Goal: Information Seeking & Learning: Check status

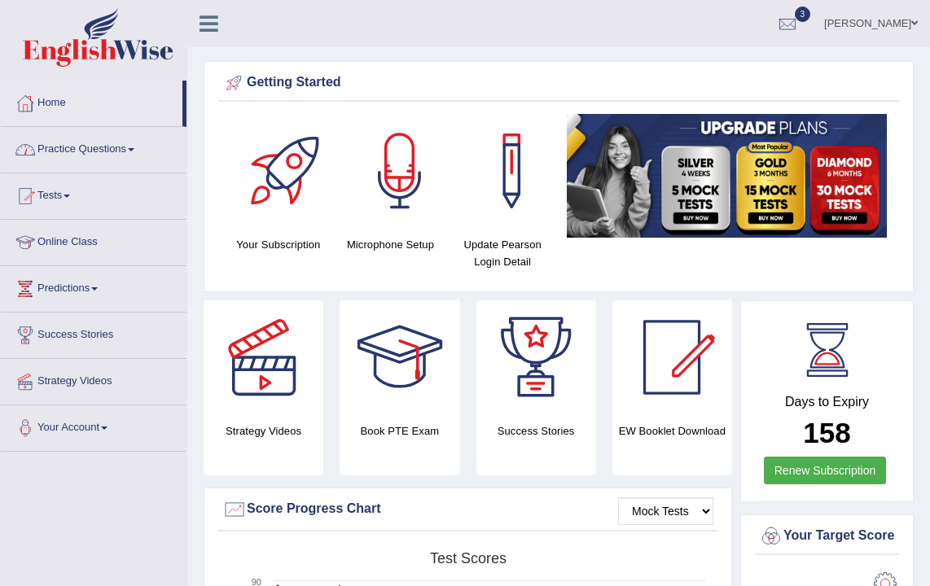
click at [62, 151] on link "Practice Questions" at bounding box center [94, 147] width 186 height 41
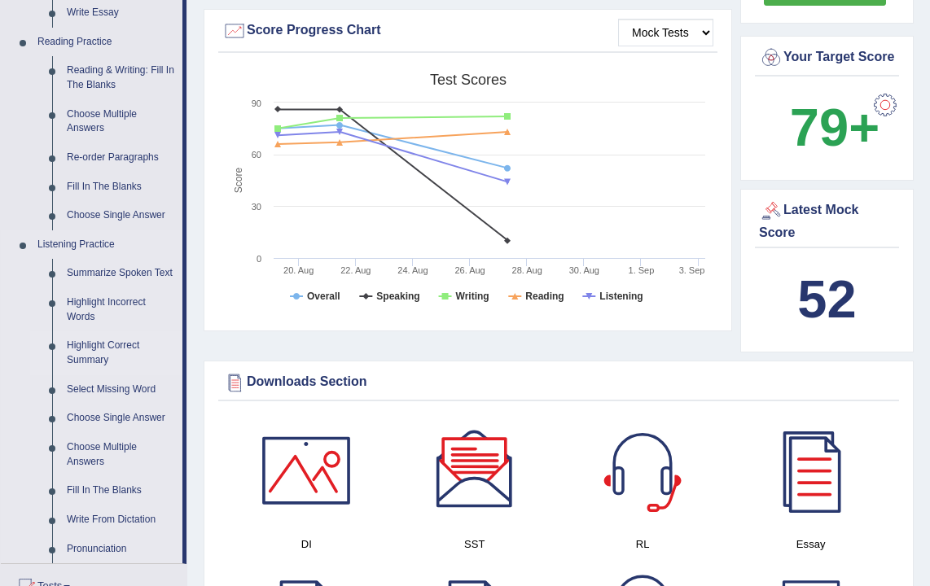
scroll to position [646, 0]
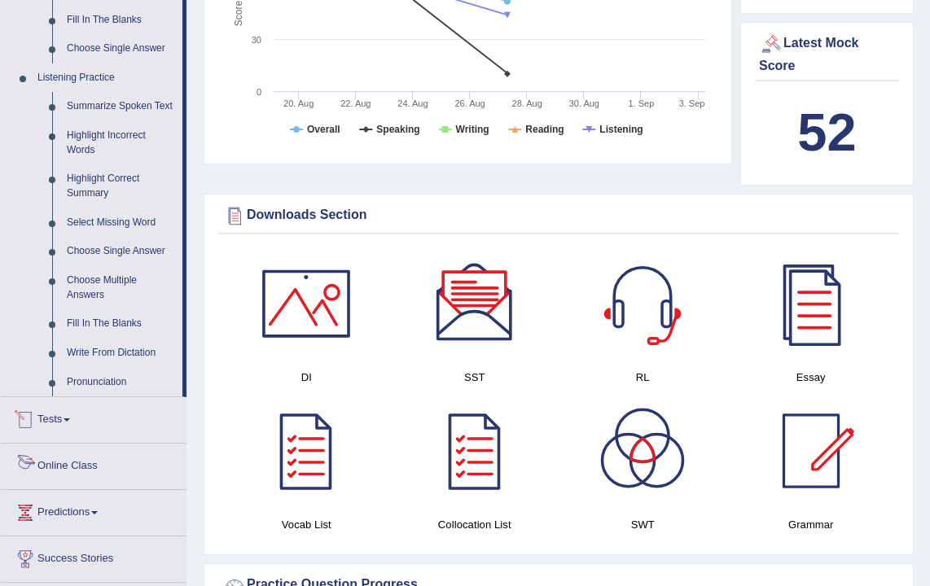
click at [66, 435] on link "Tests" at bounding box center [94, 417] width 186 height 41
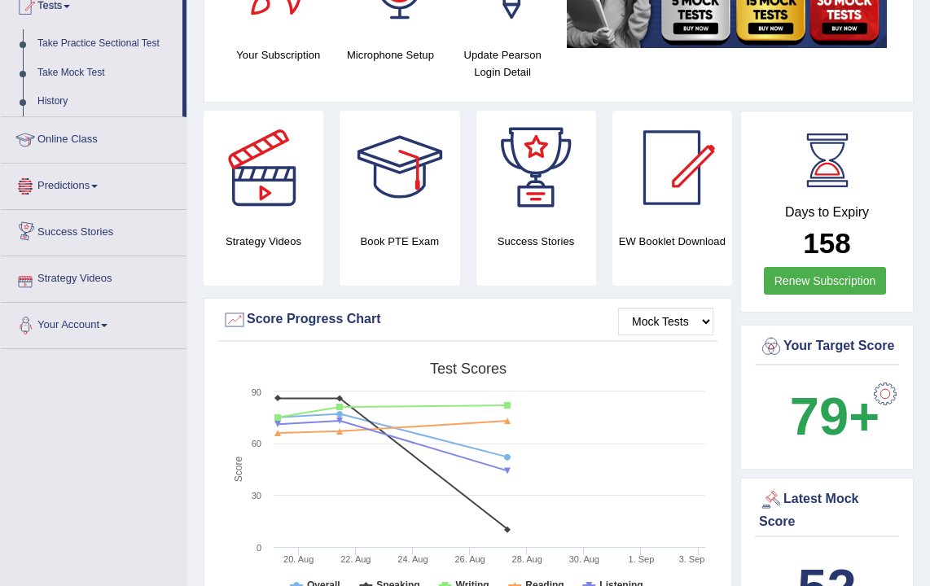
scroll to position [183, 0]
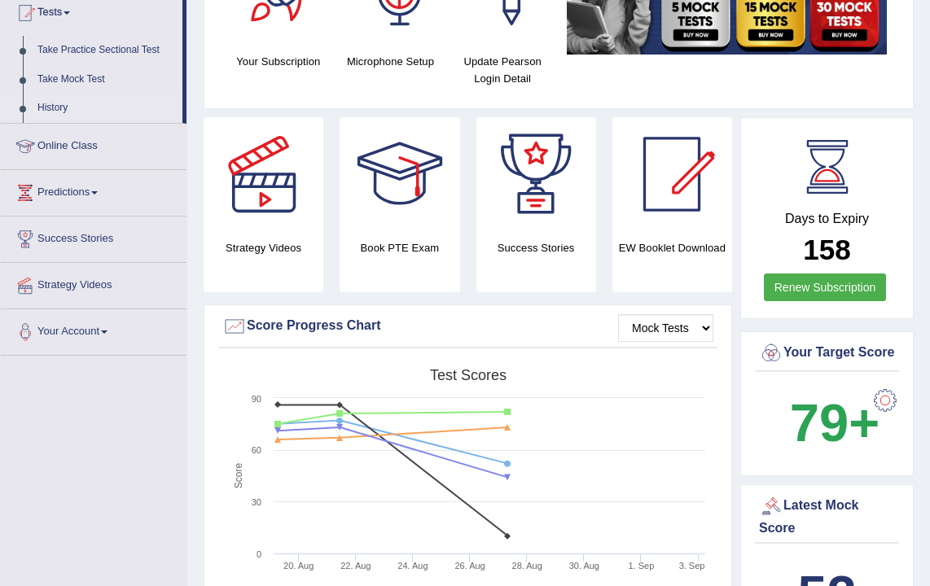
click at [61, 107] on link "History" at bounding box center [106, 108] width 152 height 29
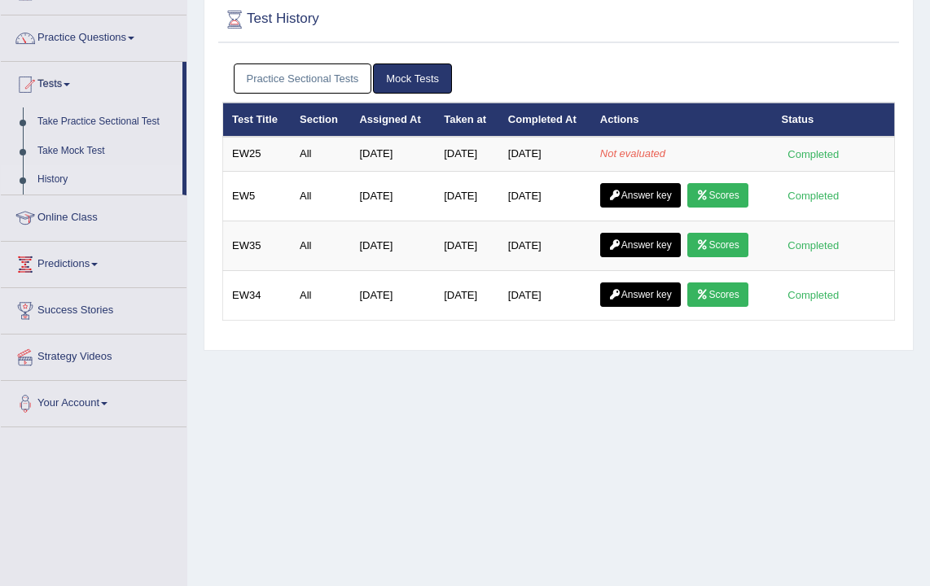
scroll to position [42, 0]
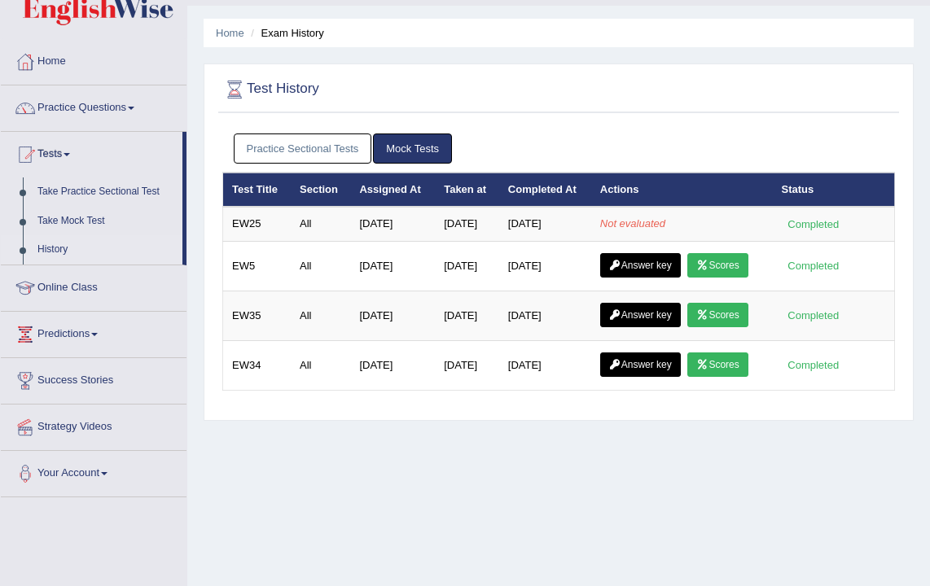
click at [296, 151] on link "Practice Sectional Tests" at bounding box center [303, 149] width 138 height 30
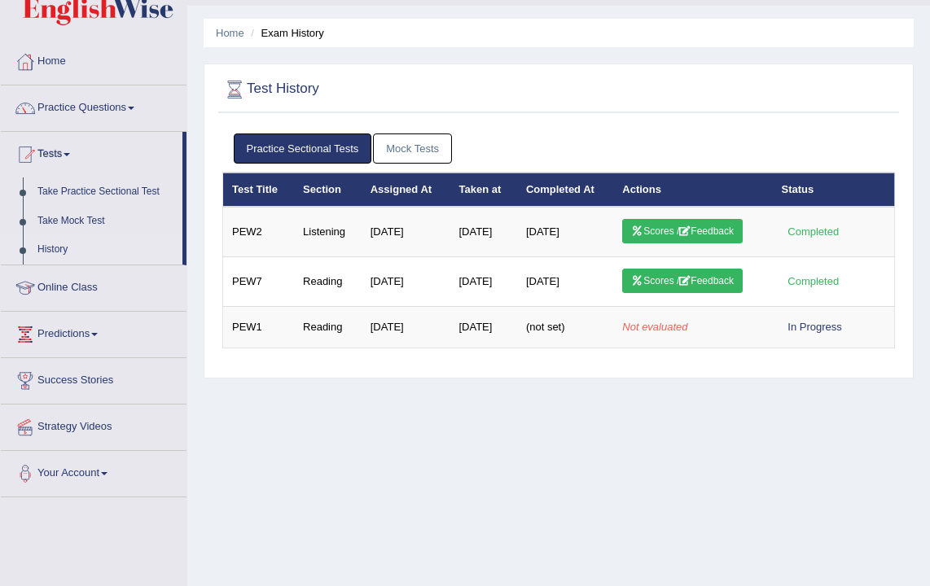
click at [433, 154] on link "Mock Tests" at bounding box center [412, 149] width 79 height 30
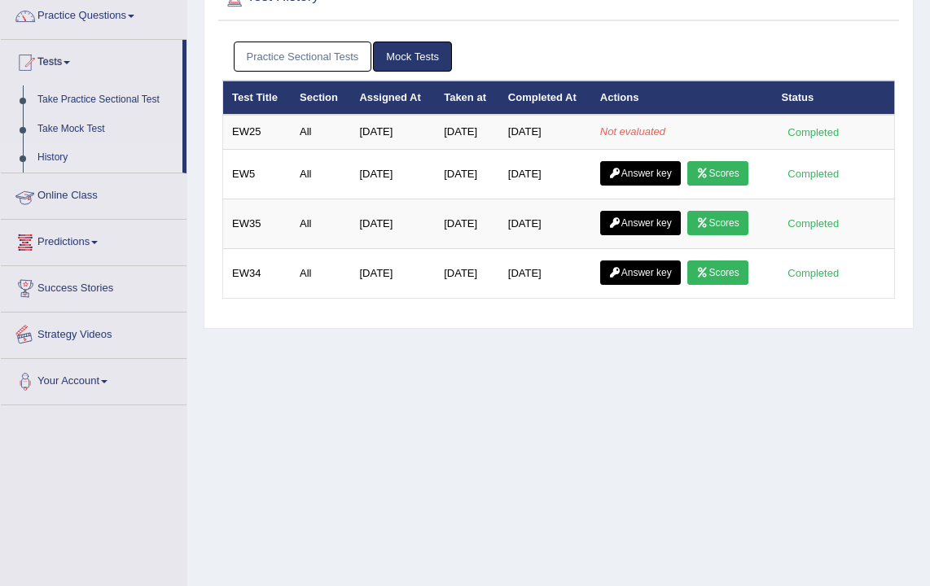
scroll to position [0, 0]
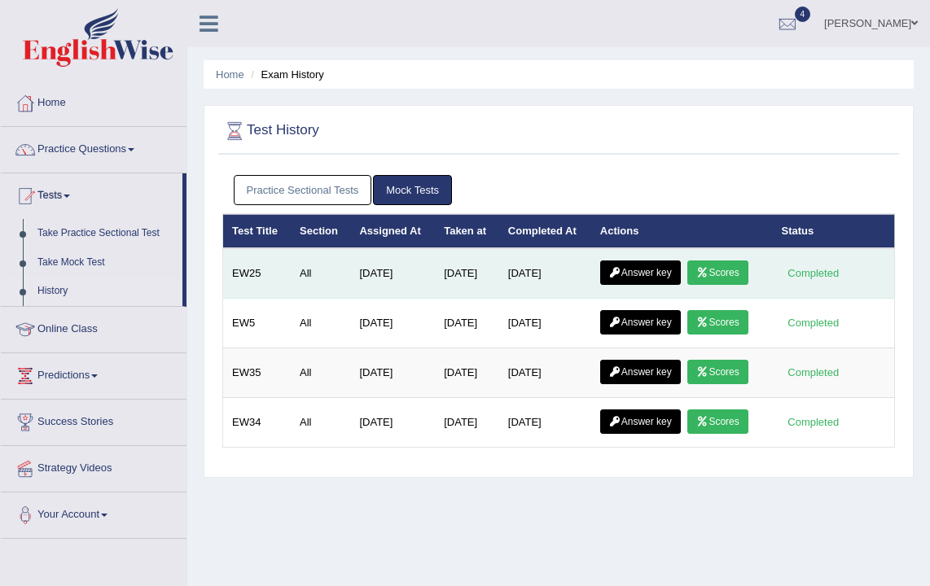
click at [708, 274] on icon at bounding box center [702, 273] width 12 height 10
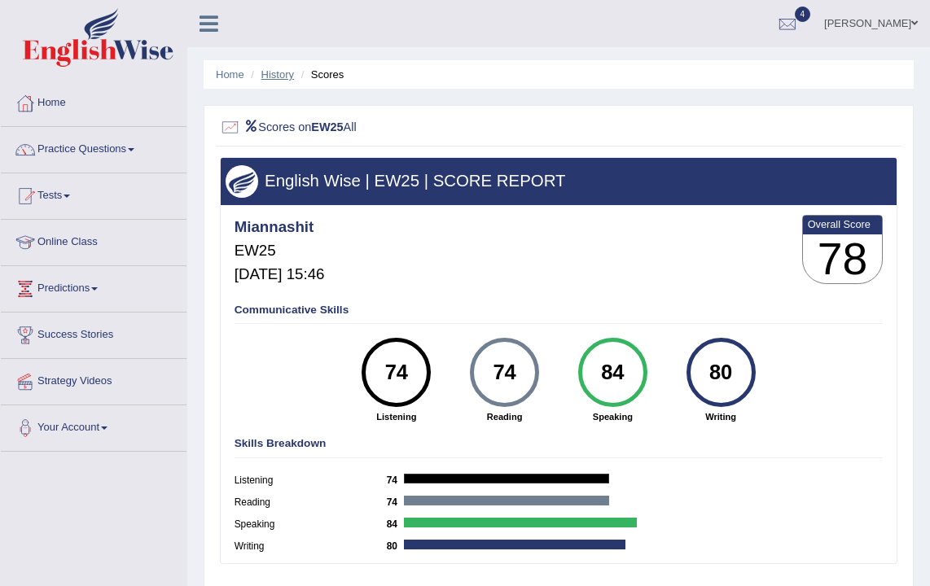
click at [278, 76] on link "History" at bounding box center [277, 74] width 33 height 12
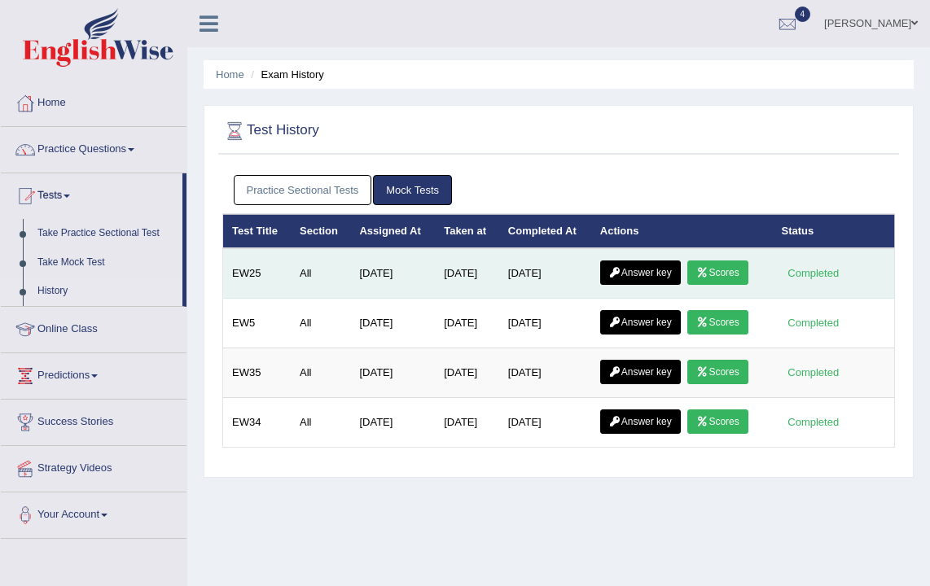
click at [673, 271] on link "Answer key" at bounding box center [640, 273] width 81 height 24
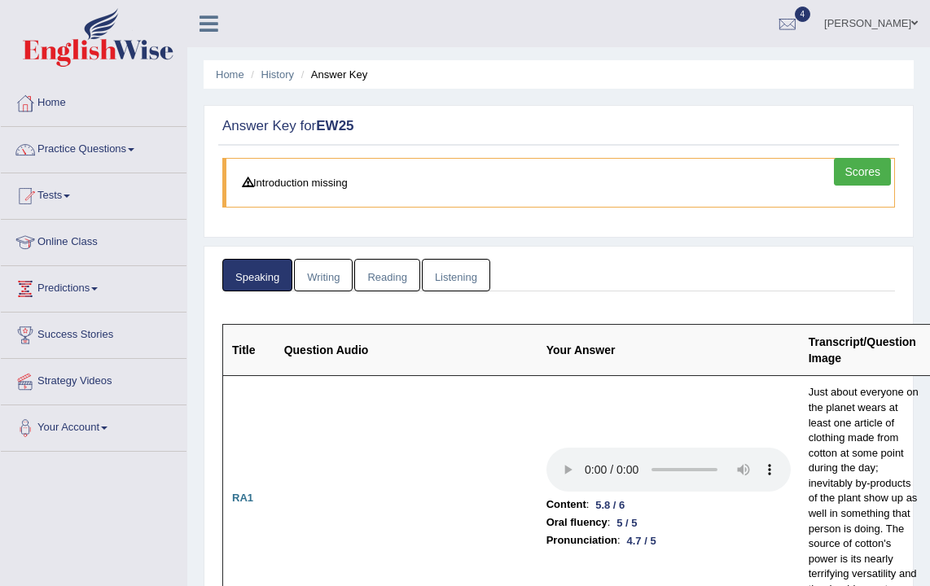
click at [318, 274] on link "Writing" at bounding box center [323, 275] width 59 height 33
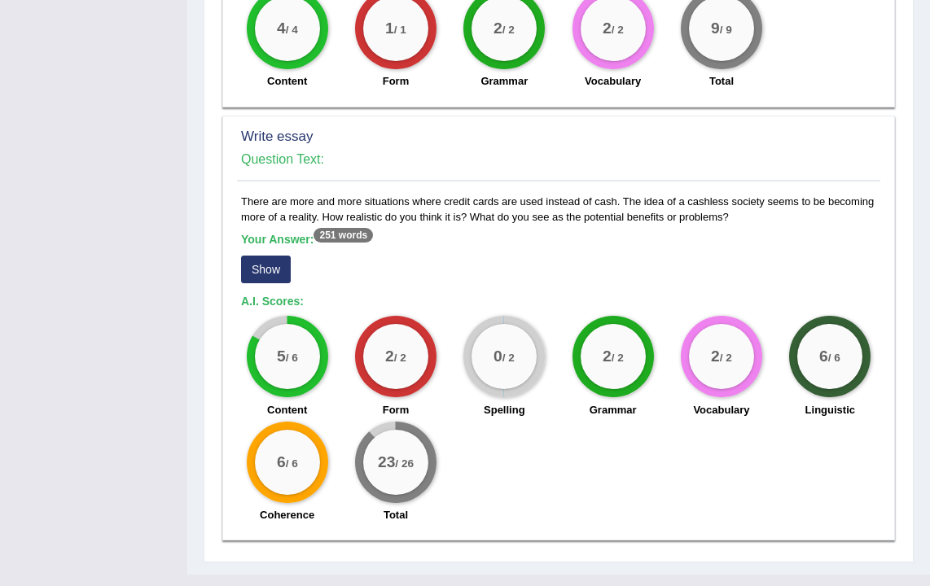
scroll to position [1298, 0]
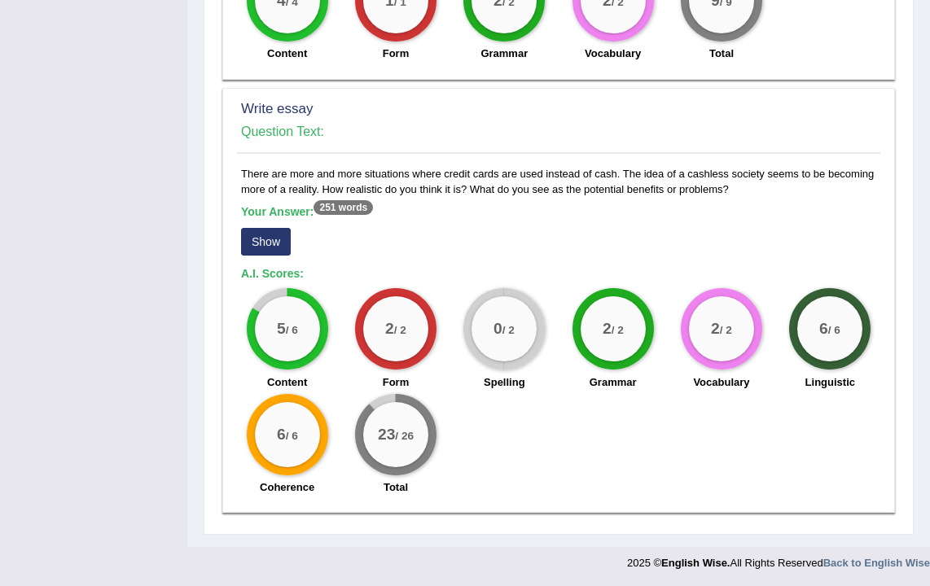
click at [261, 240] on button "Show" at bounding box center [266, 242] width 50 height 28
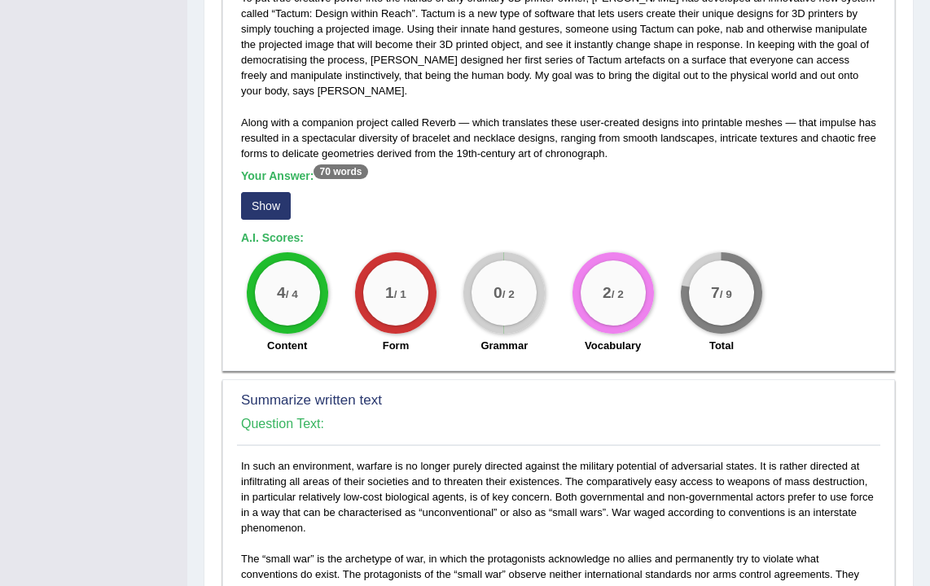
scroll to position [0, 0]
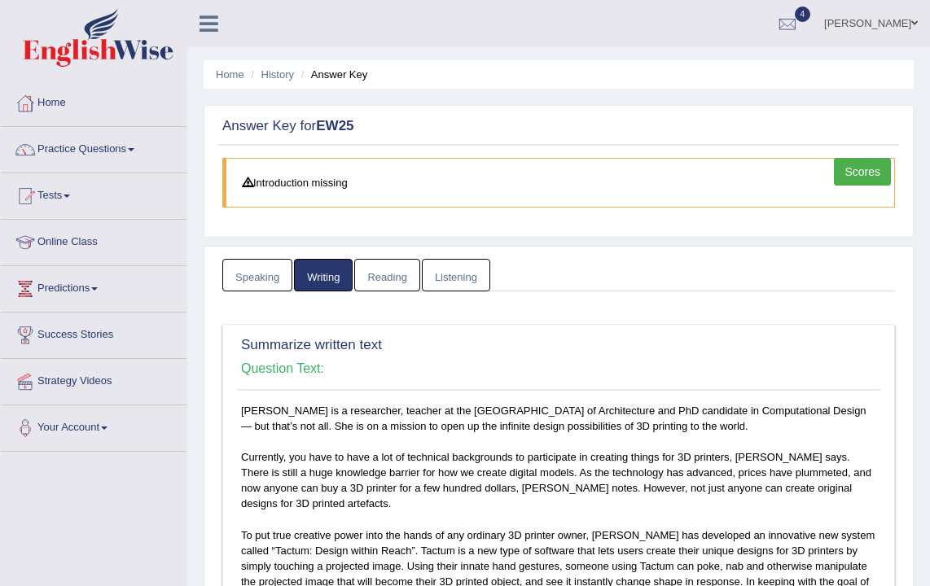
click at [401, 278] on link "Reading" at bounding box center [386, 275] width 65 height 33
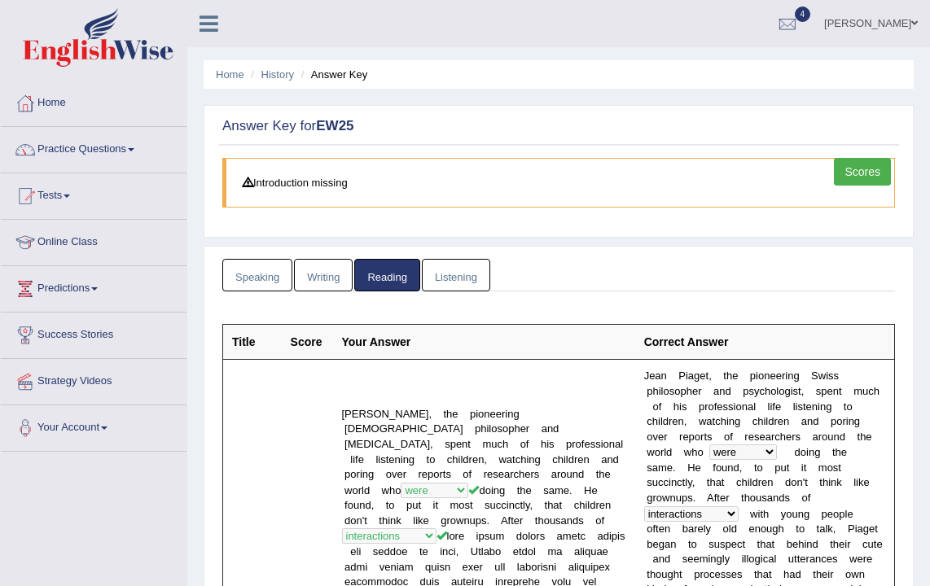
click at [458, 270] on link "Listening" at bounding box center [456, 275] width 68 height 33
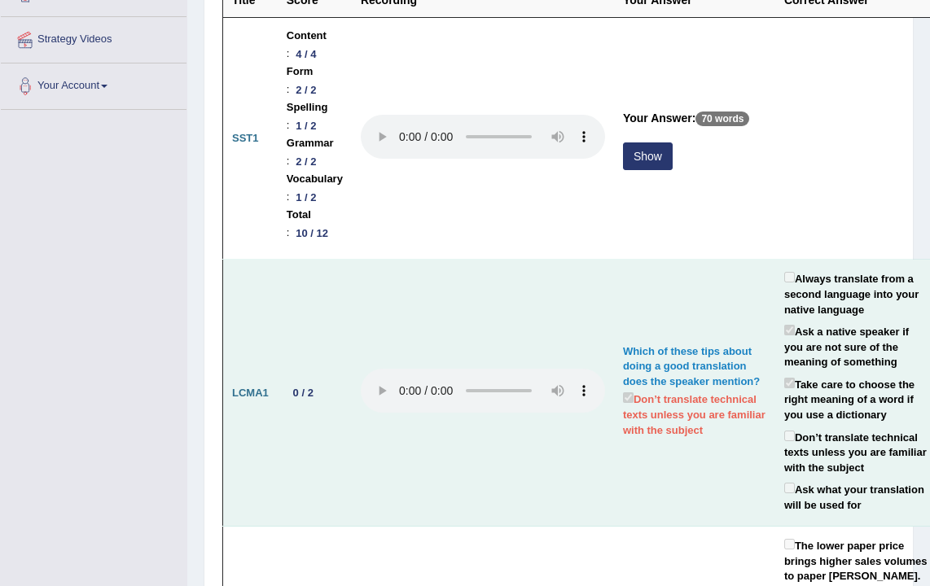
scroll to position [231, 0]
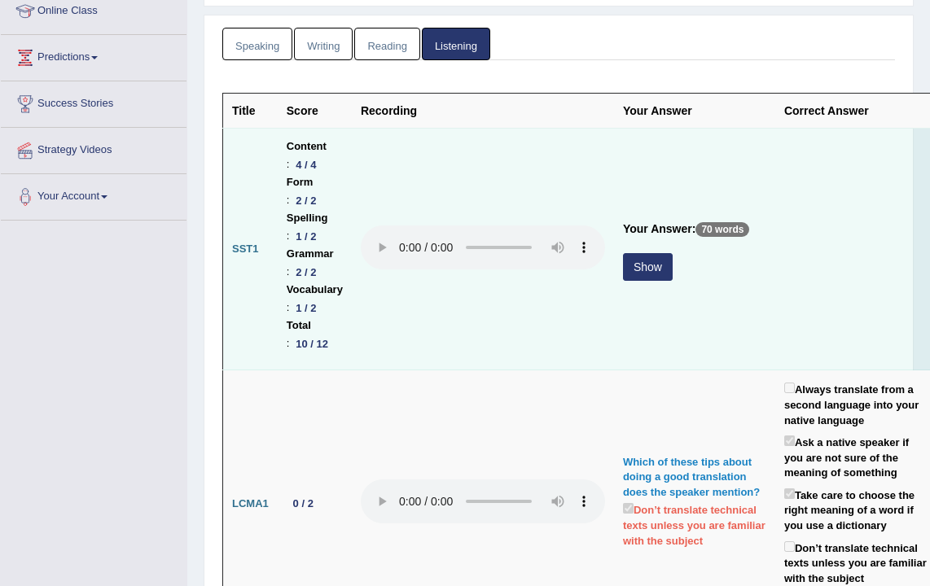
click at [649, 279] on button "Show" at bounding box center [648, 267] width 50 height 28
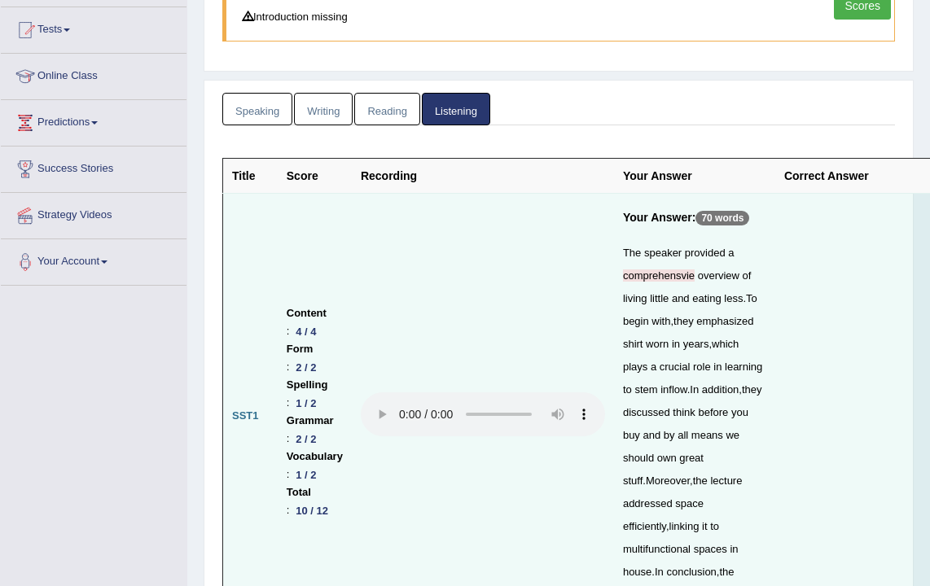
scroll to position [397, 0]
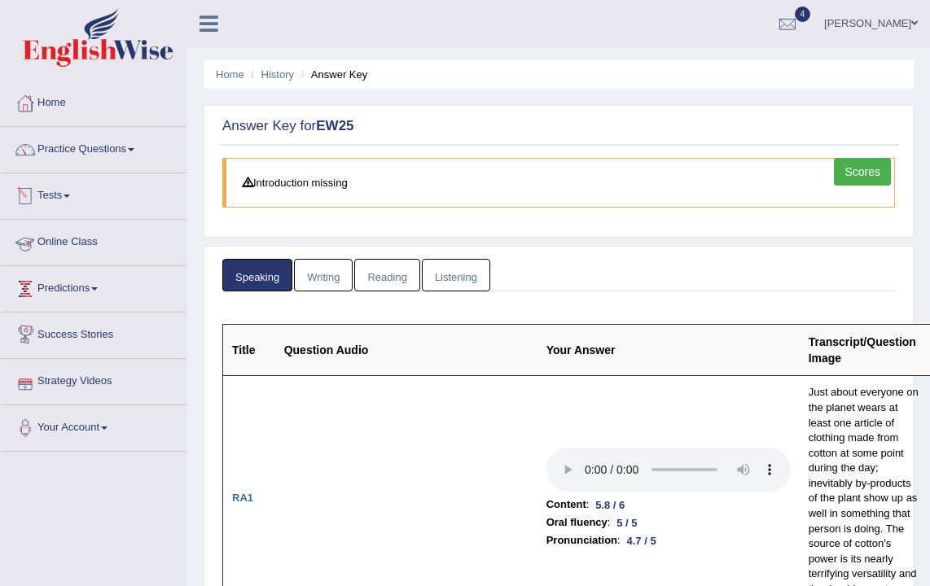
click at [454, 171] on link "Scores" at bounding box center [862, 172] width 57 height 28
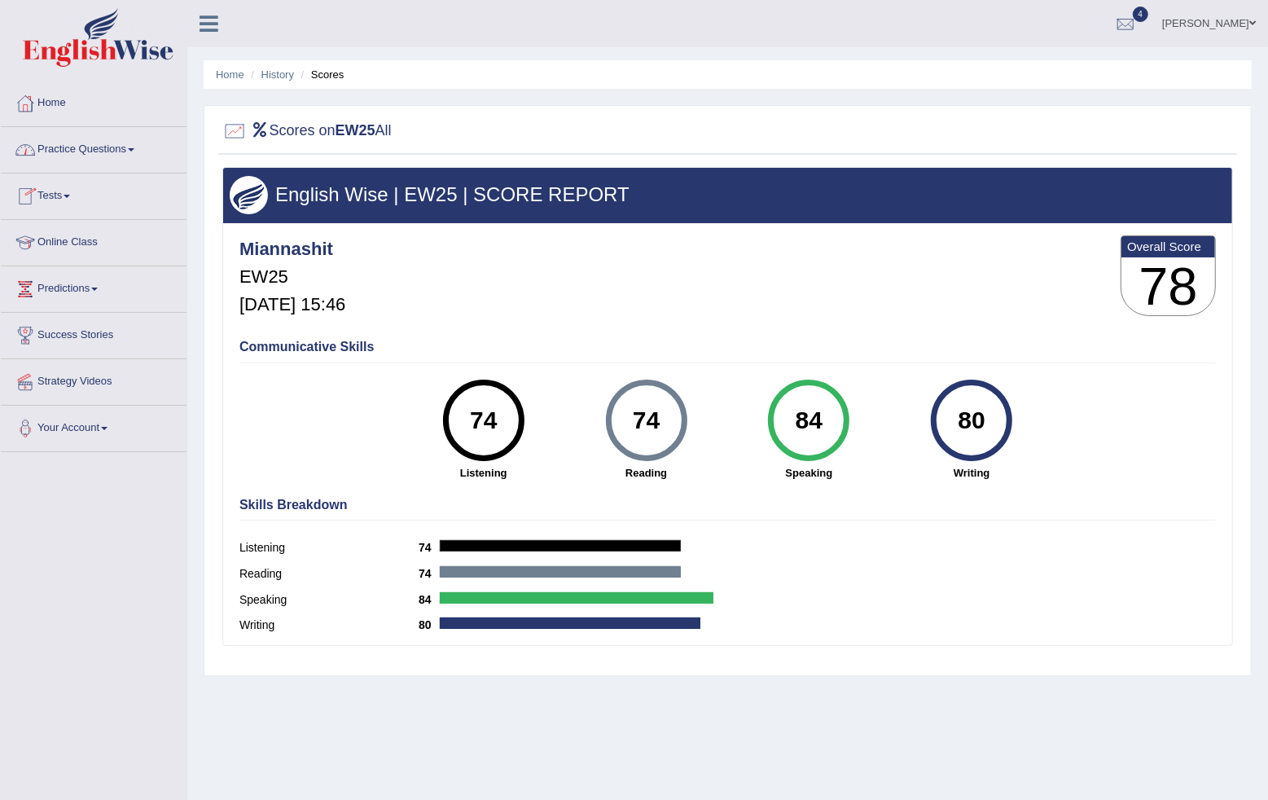
click at [74, 154] on link "Practice Questions" at bounding box center [94, 147] width 186 height 41
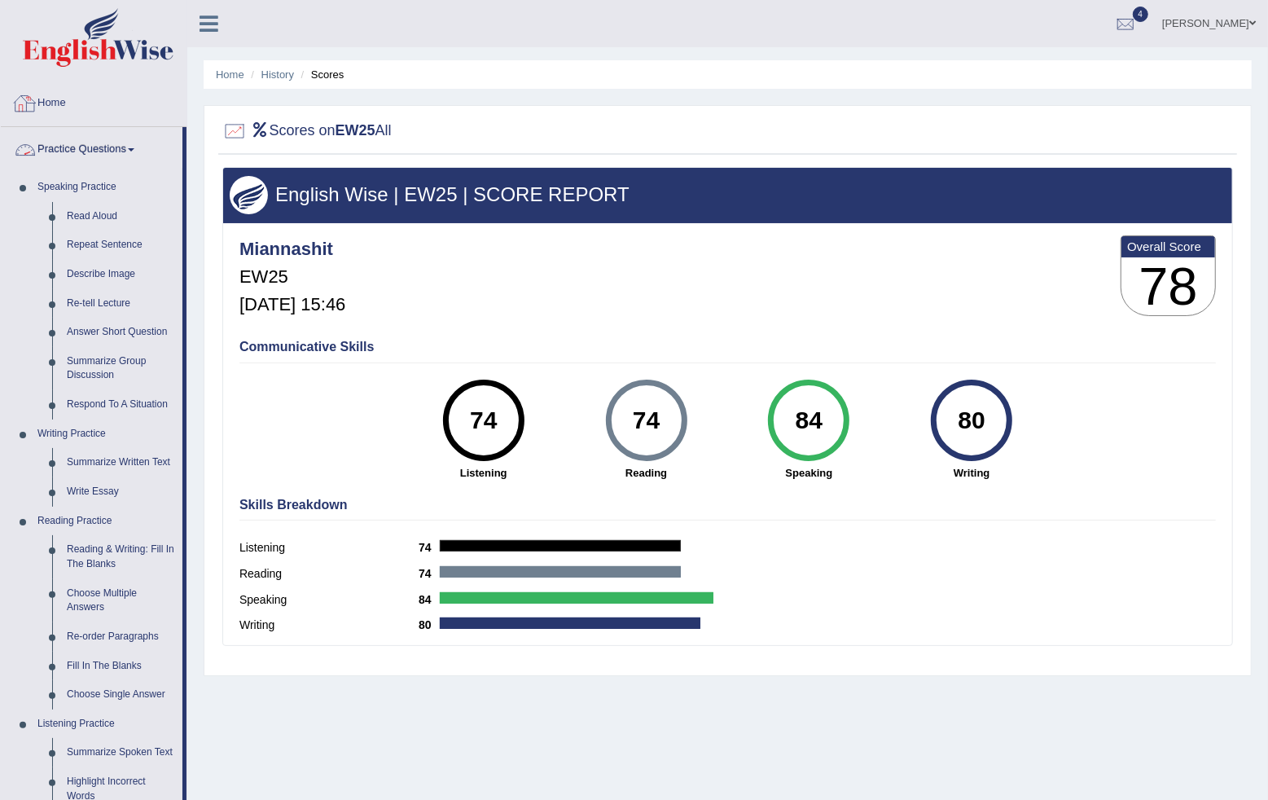
click at [124, 149] on link "Practice Questions" at bounding box center [92, 147] width 182 height 41
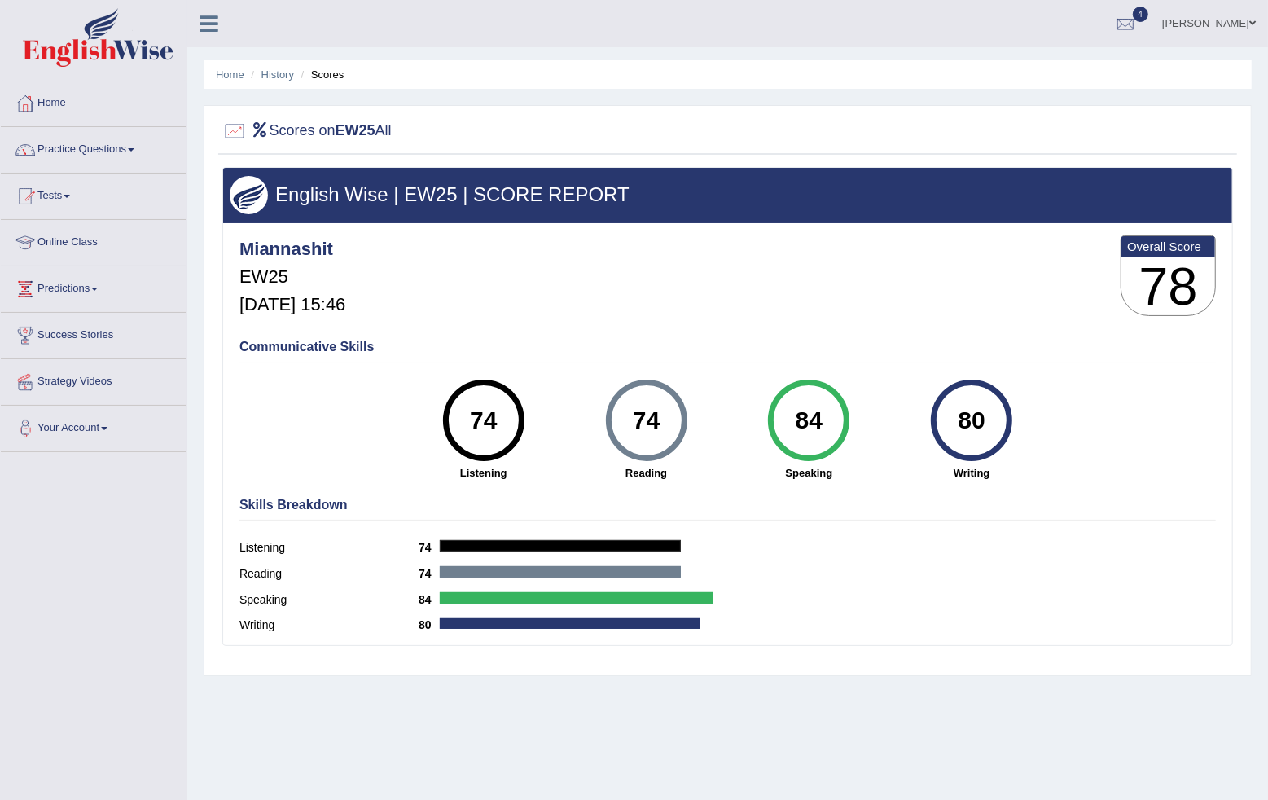
click at [124, 149] on link "Practice Questions" at bounding box center [94, 147] width 186 height 41
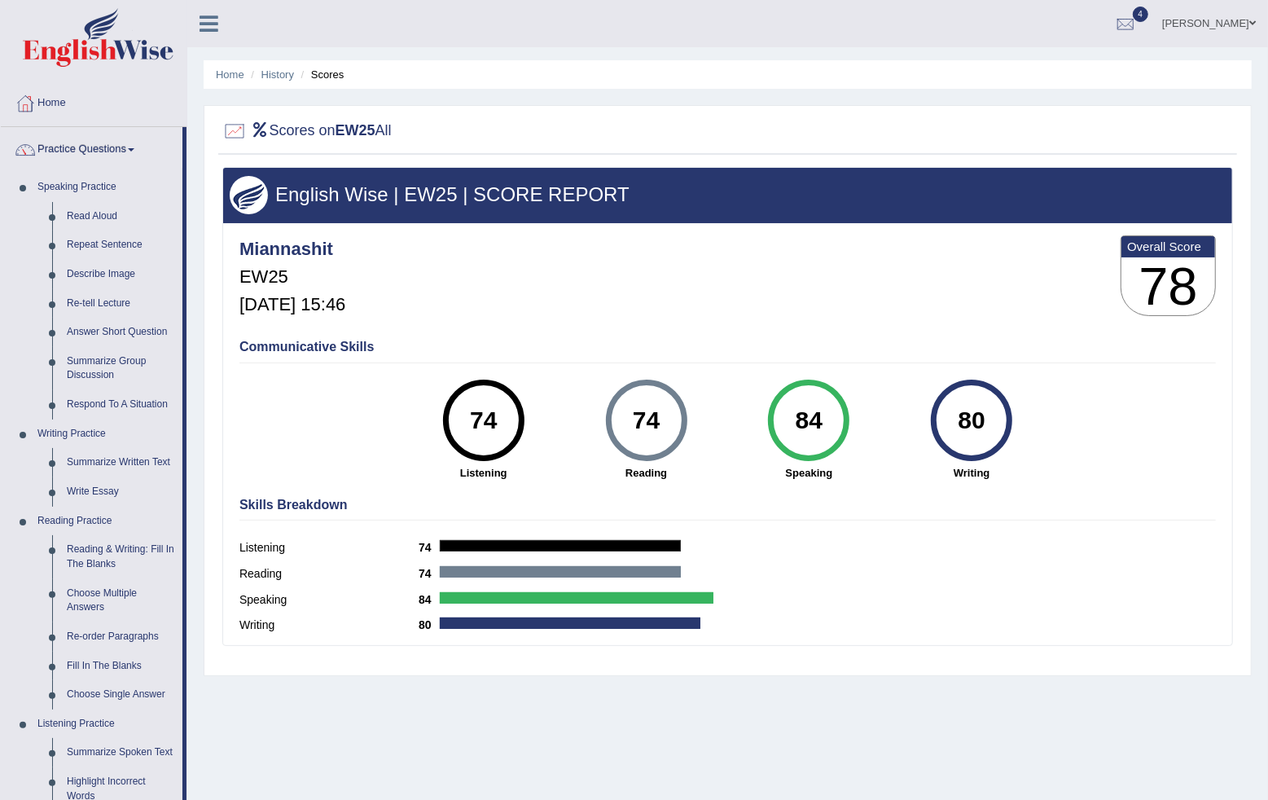
click at [454, 294] on div "Miannashit EW25 Sep 3, 2025, 15:46 Overall Score 78" at bounding box center [727, 279] width 984 height 97
click at [274, 72] on link "History" at bounding box center [277, 74] width 33 height 12
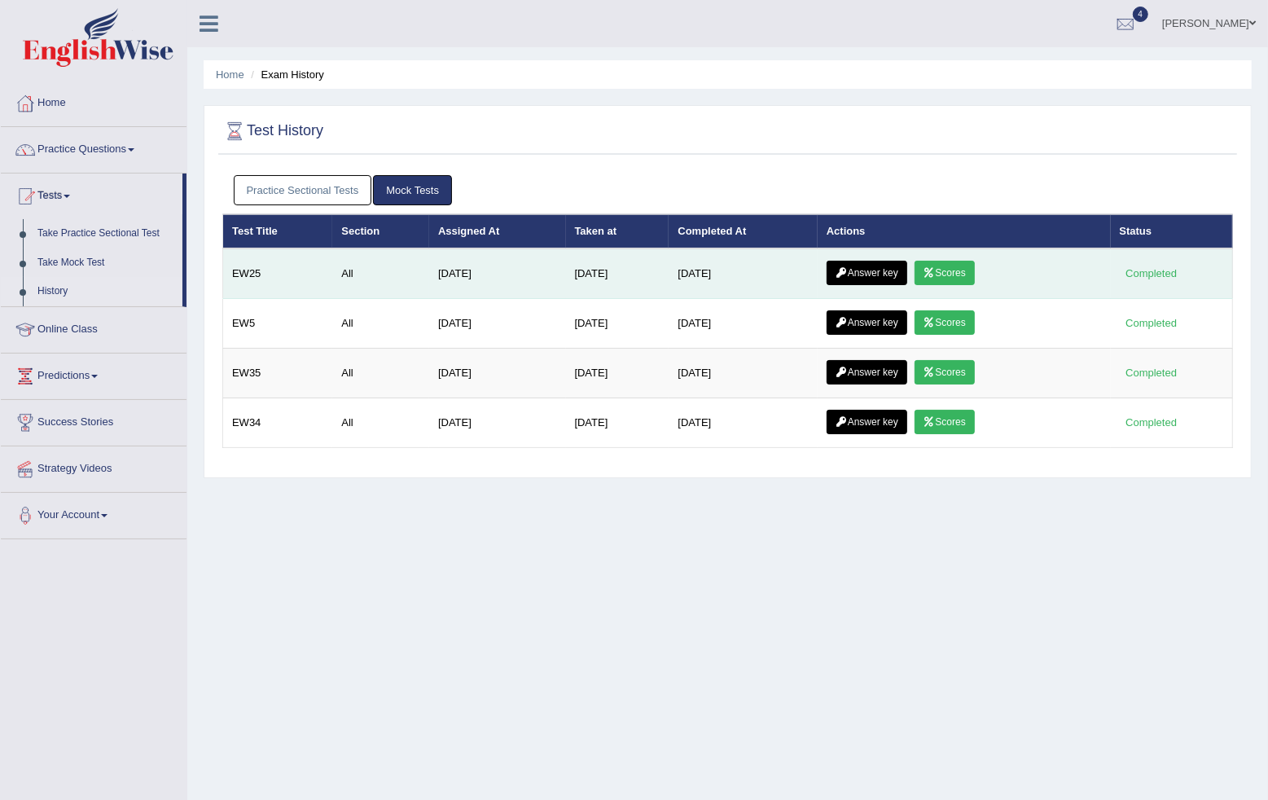
click at [844, 269] on icon at bounding box center [841, 273] width 12 height 10
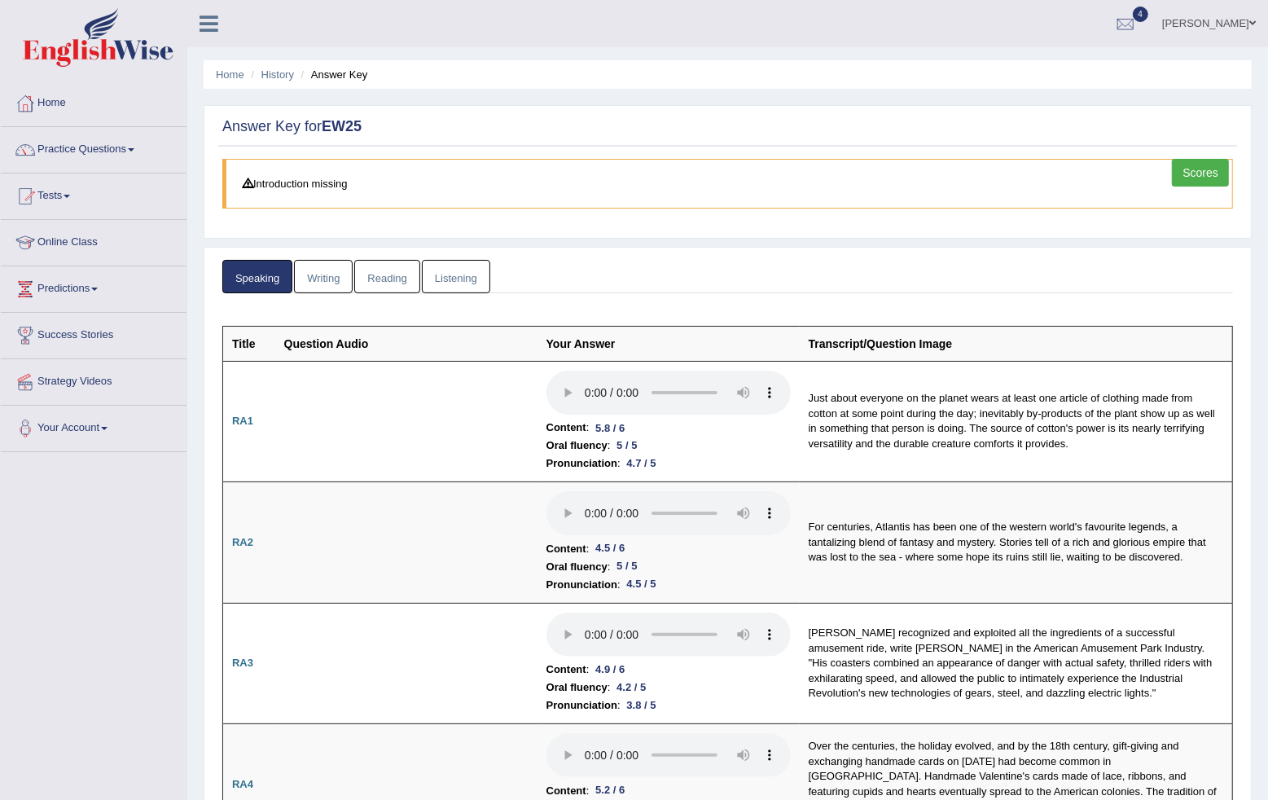
click at [318, 271] on link "Writing" at bounding box center [323, 276] width 59 height 33
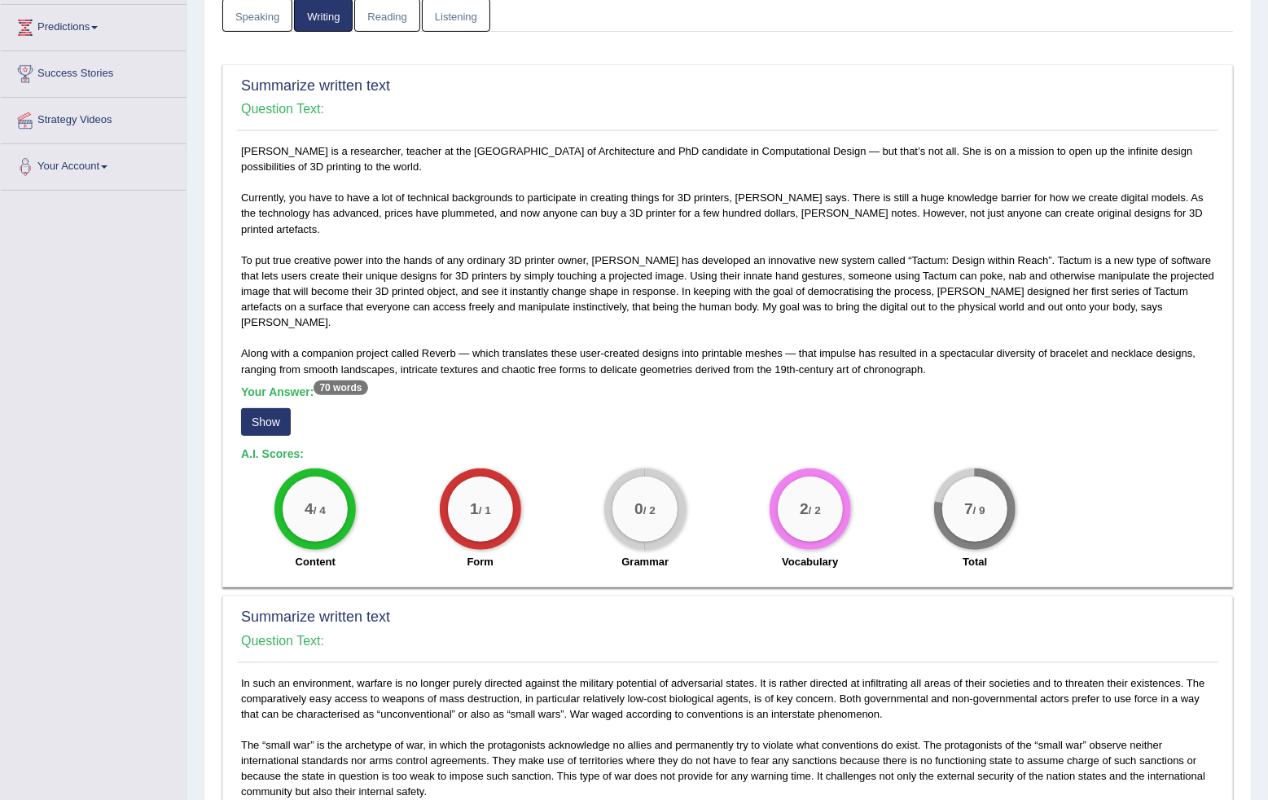
scroll to position [229, 0]
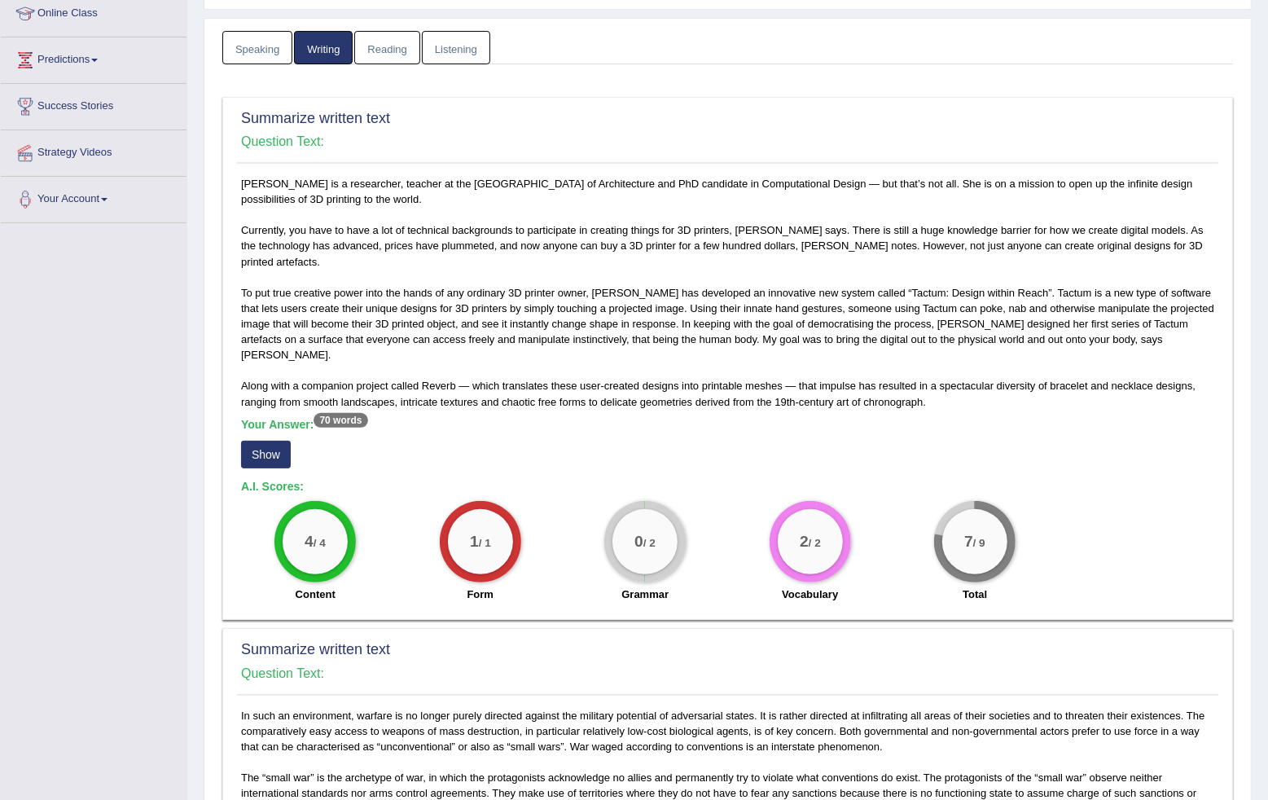
click at [264, 447] on button "Show" at bounding box center [266, 455] width 50 height 28
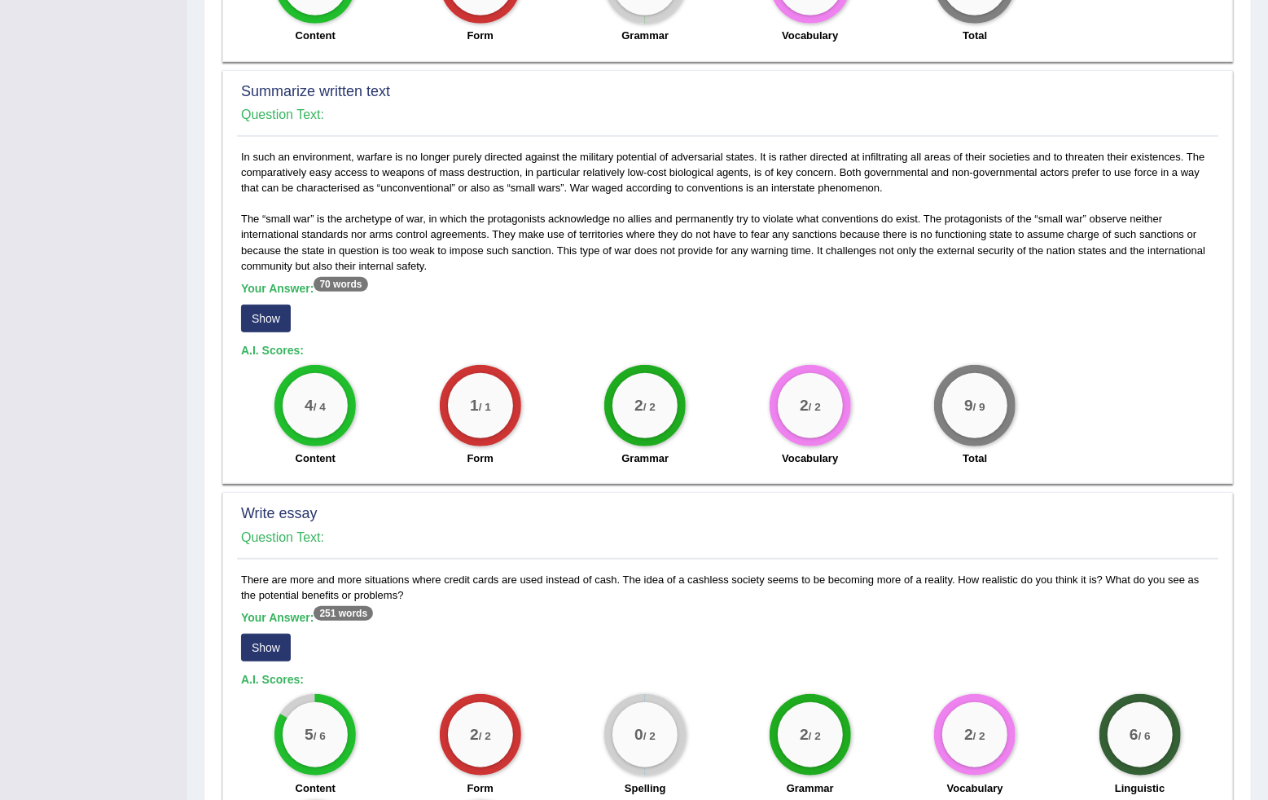
scroll to position [978, 0]
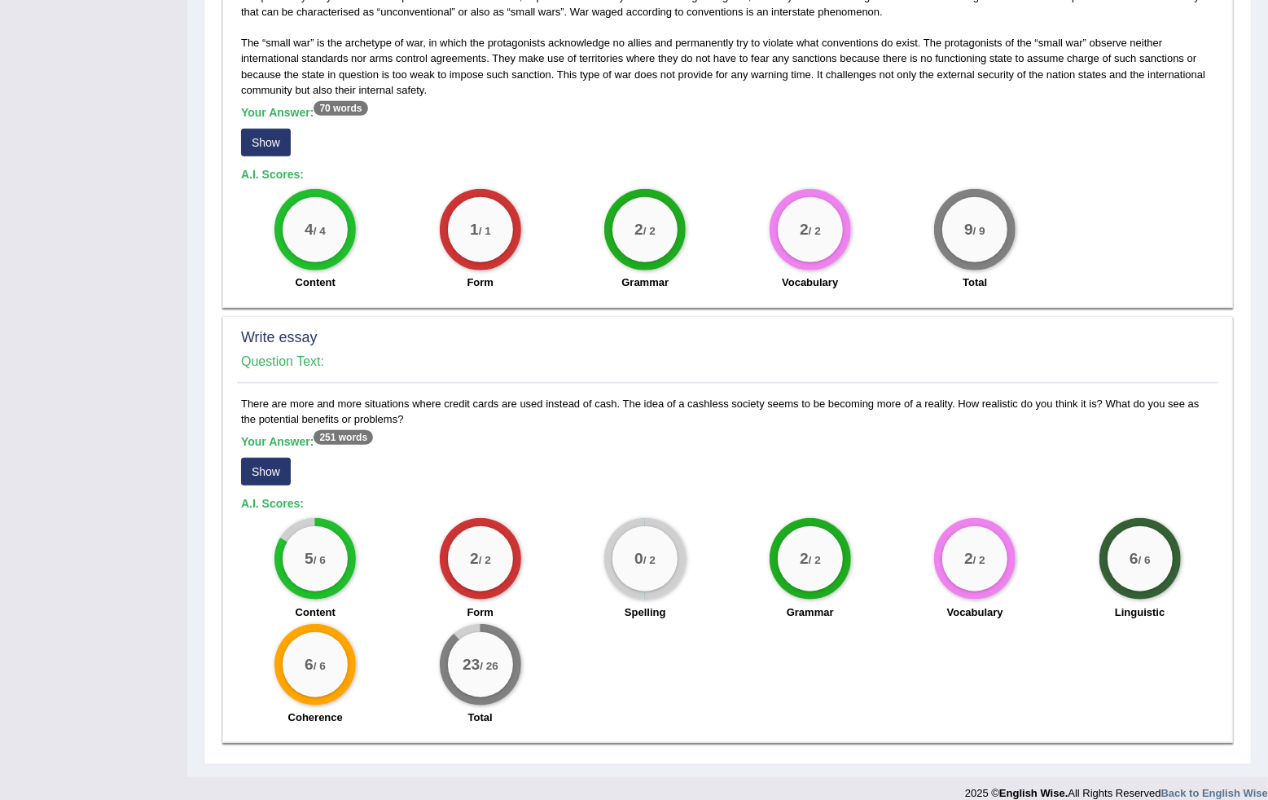
click at [261, 458] on button "Show" at bounding box center [266, 472] width 50 height 28
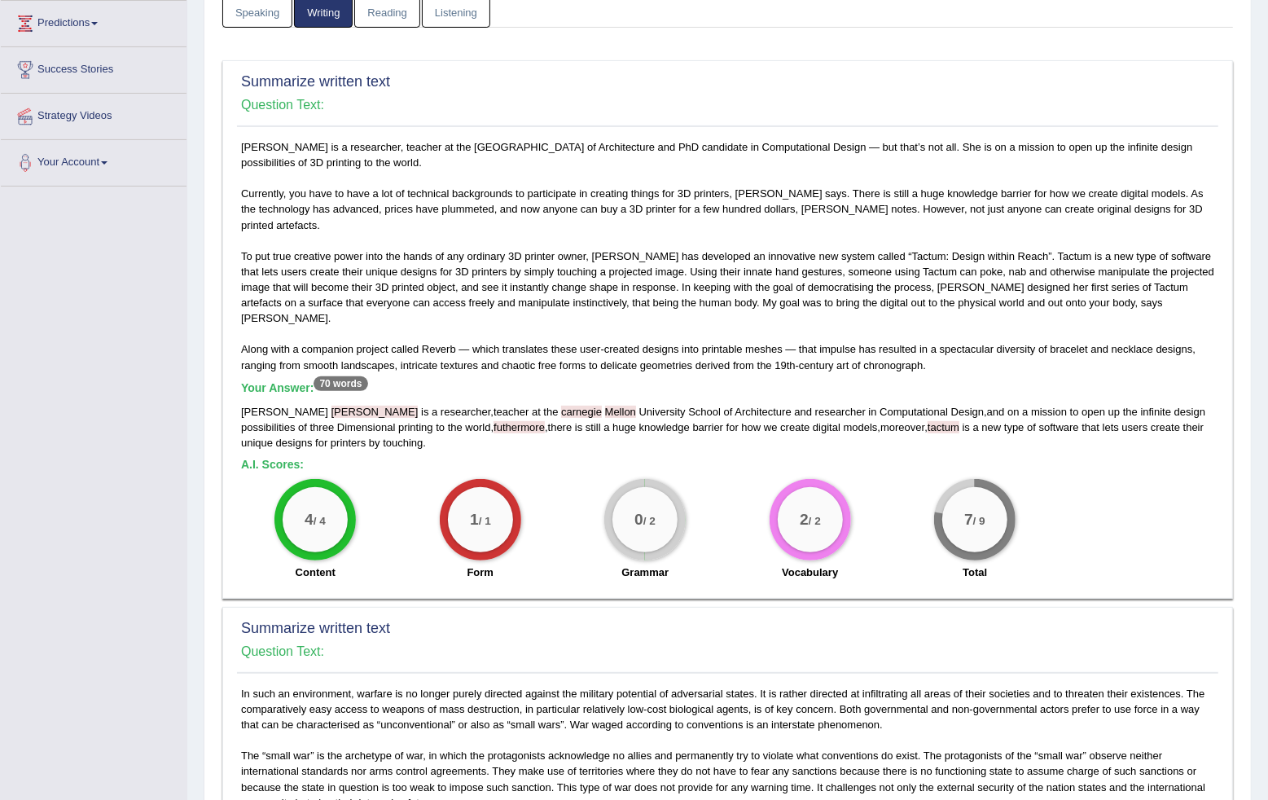
scroll to position [57, 0]
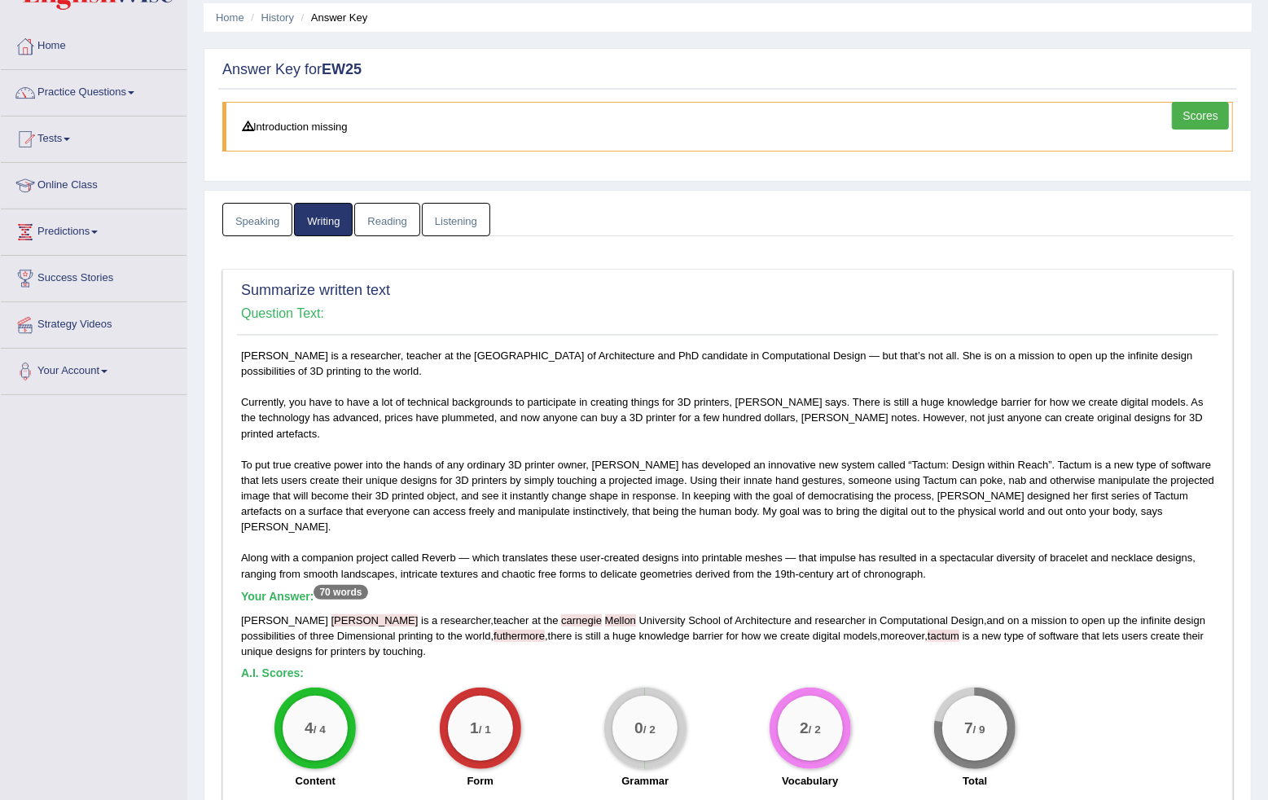
click at [381, 228] on link "Reading" at bounding box center [386, 219] width 65 height 33
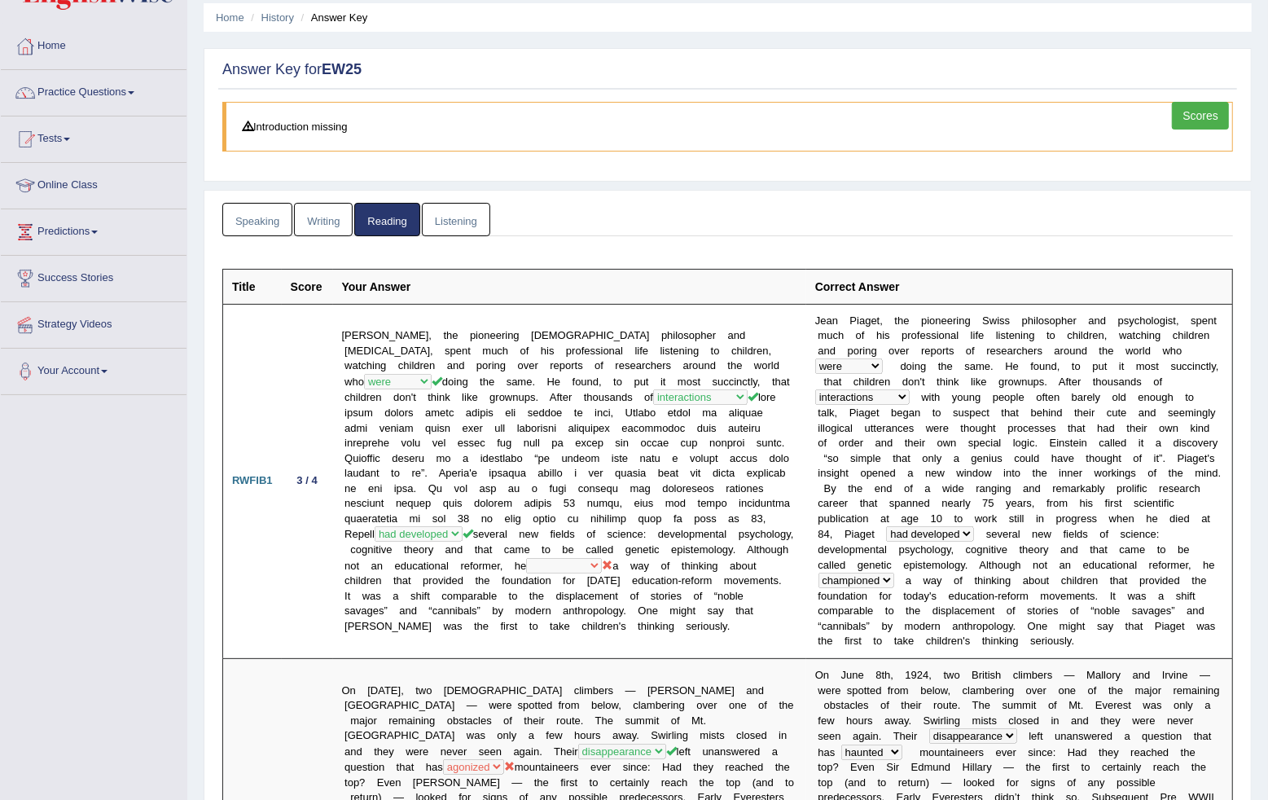
click at [438, 220] on link "Listening" at bounding box center [456, 219] width 68 height 33
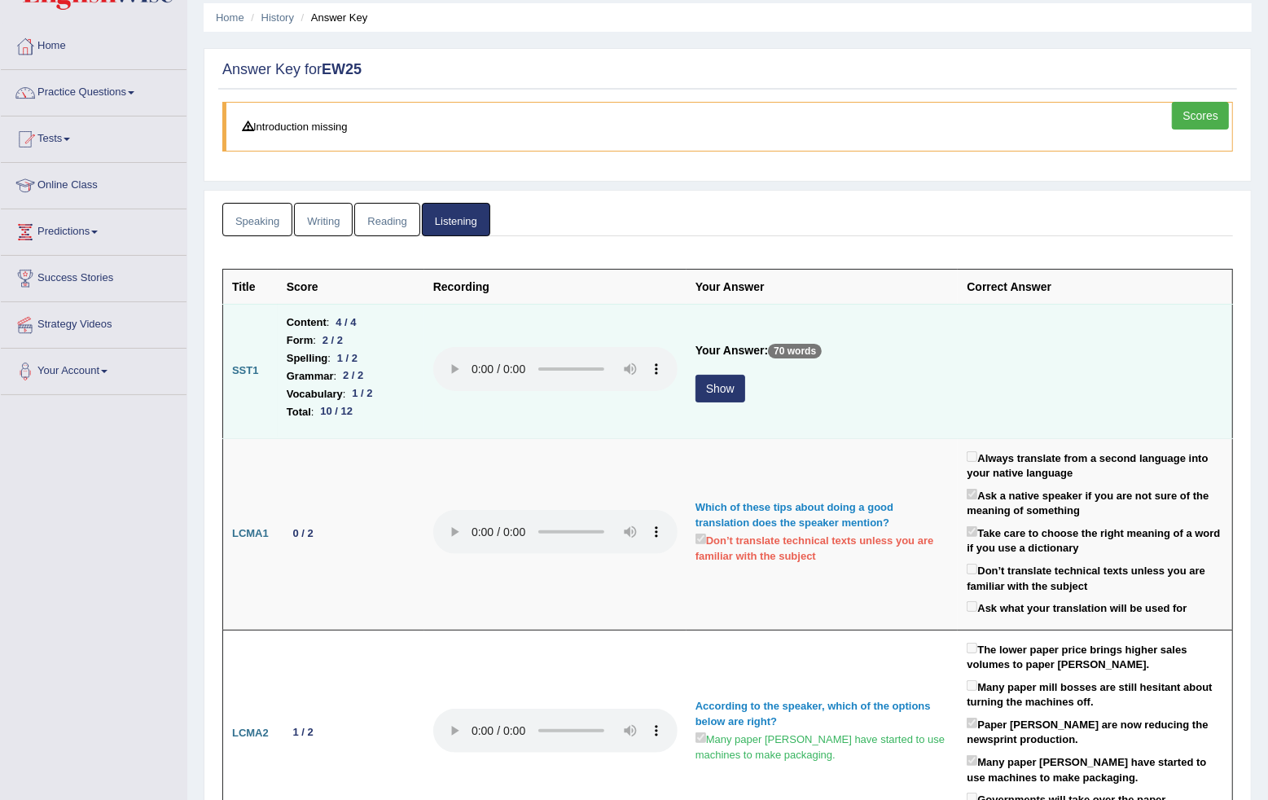
click at [726, 392] on button "Show" at bounding box center [720, 389] width 50 height 28
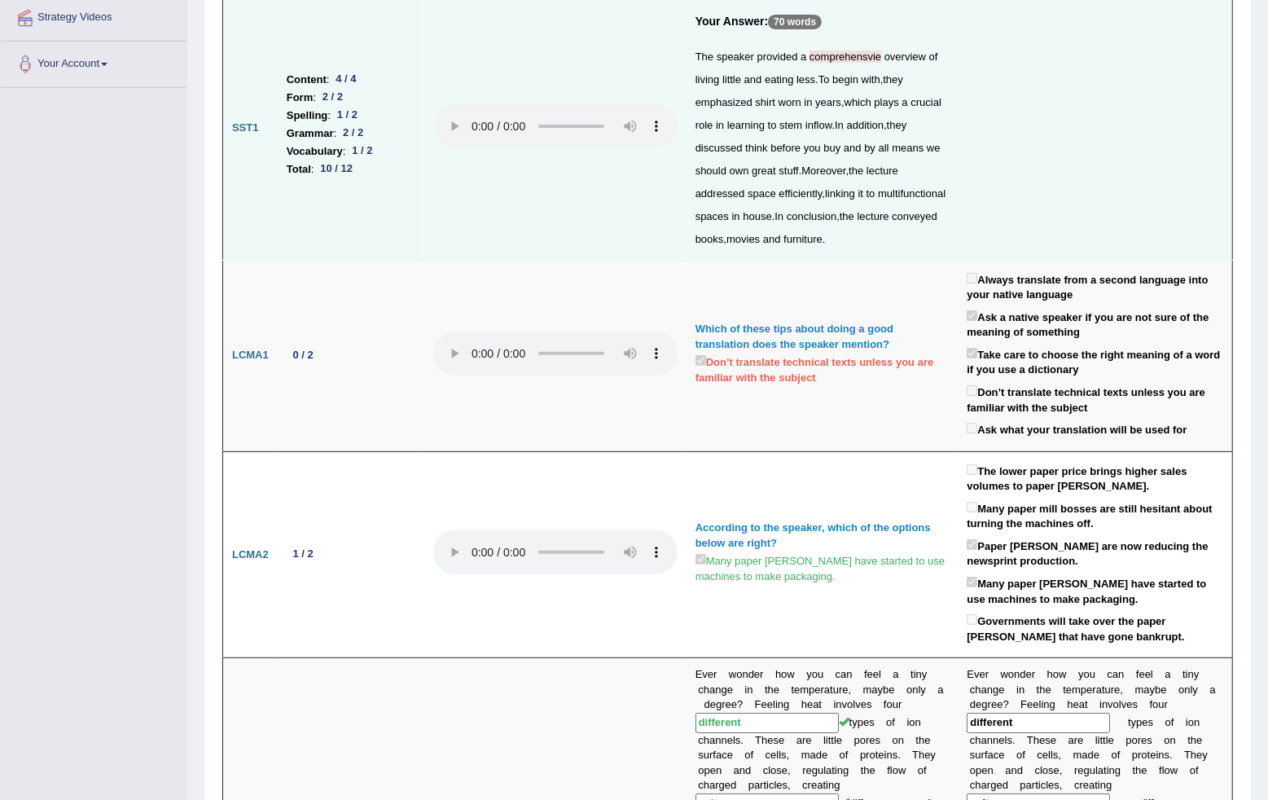
scroll to position [0, 0]
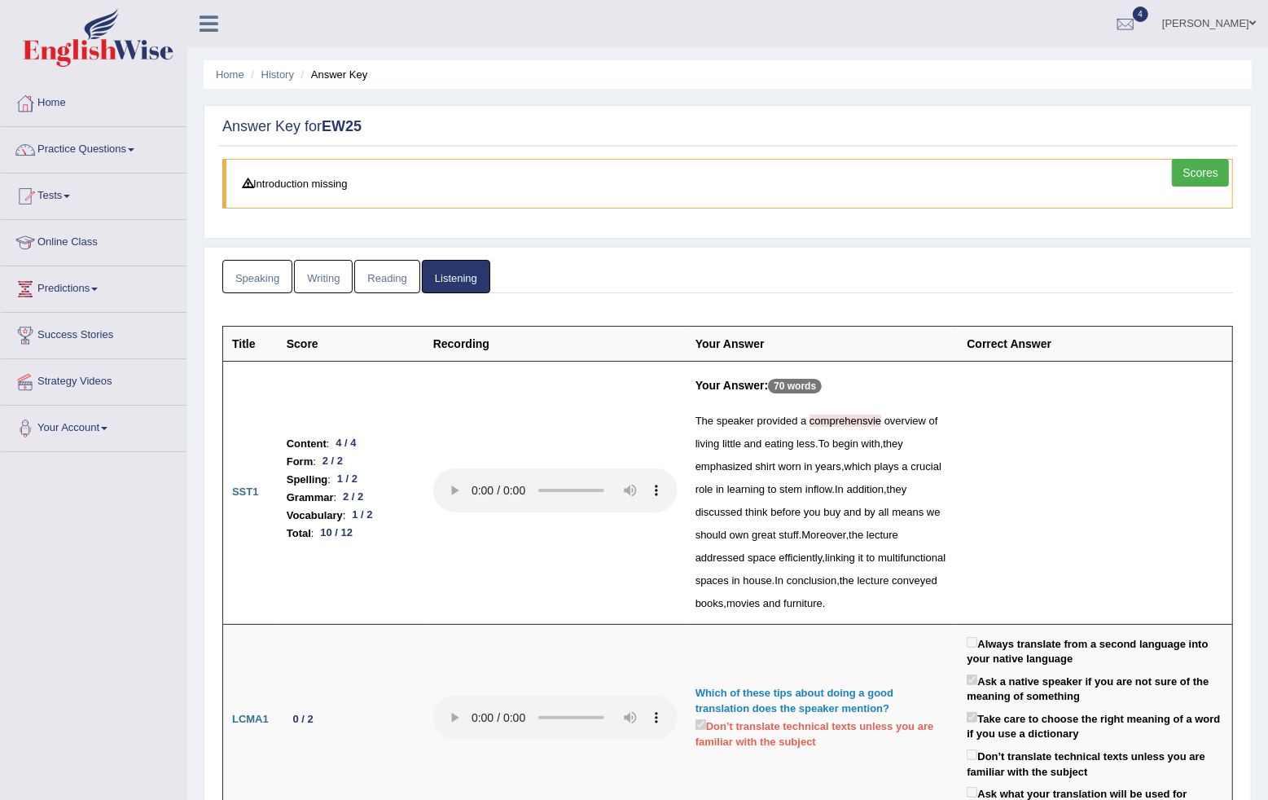
click at [396, 280] on link "Reading" at bounding box center [386, 276] width 65 height 33
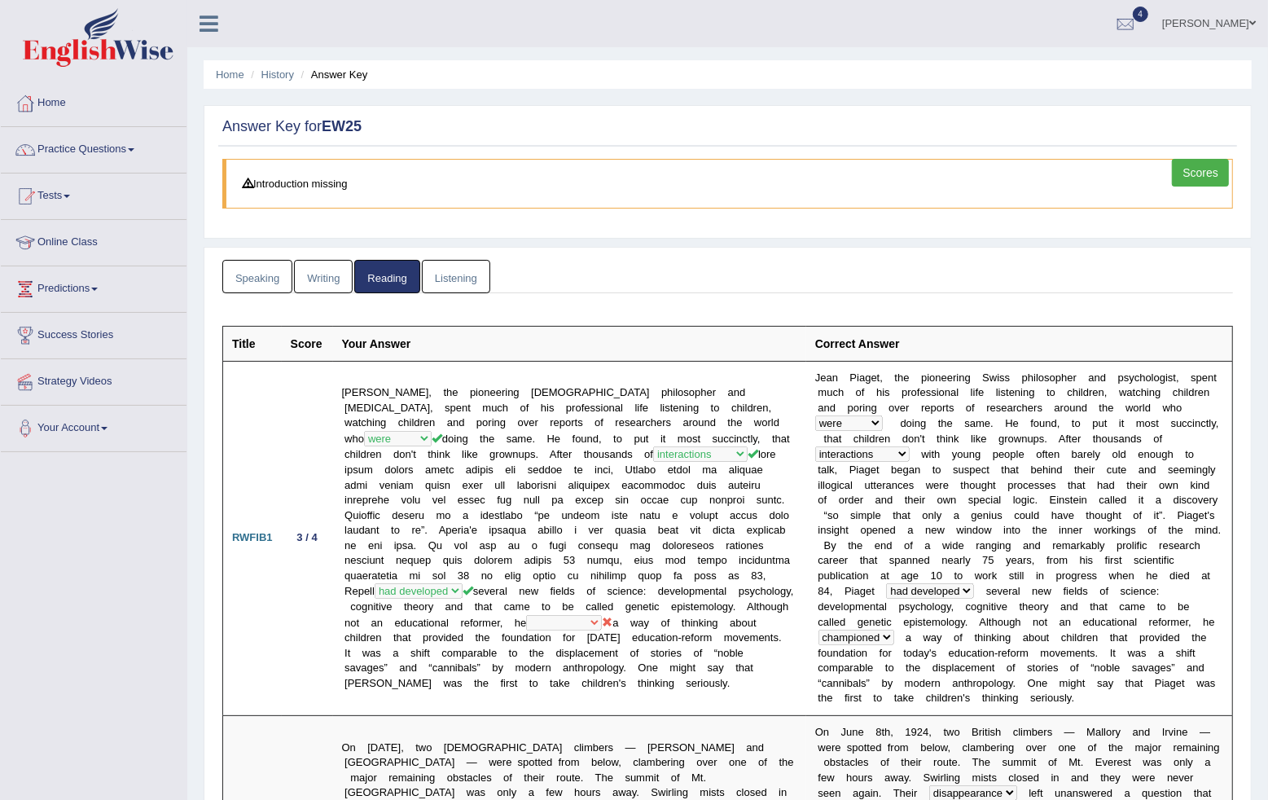
click at [463, 270] on link "Listening" at bounding box center [456, 276] width 68 height 33
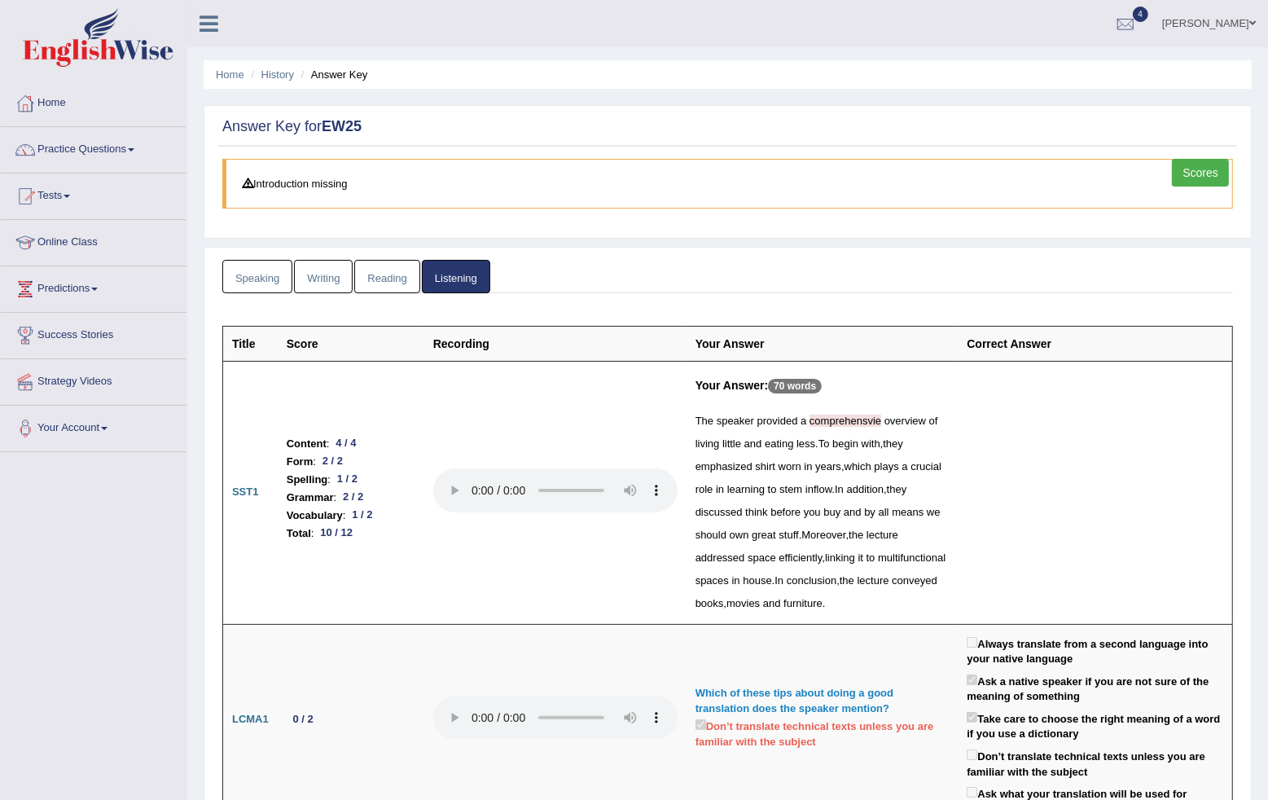
click at [388, 274] on link "Reading" at bounding box center [386, 276] width 65 height 33
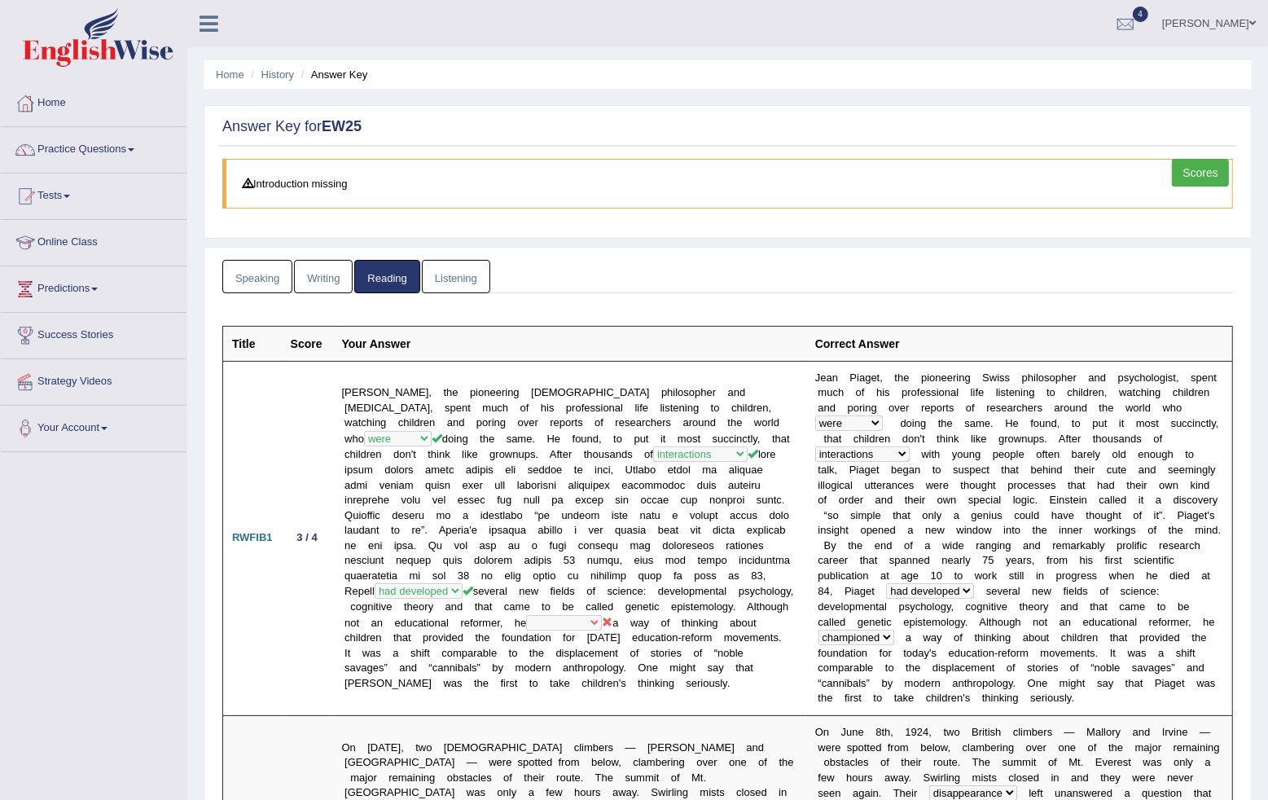
click at [444, 277] on link "Listening" at bounding box center [456, 276] width 68 height 33
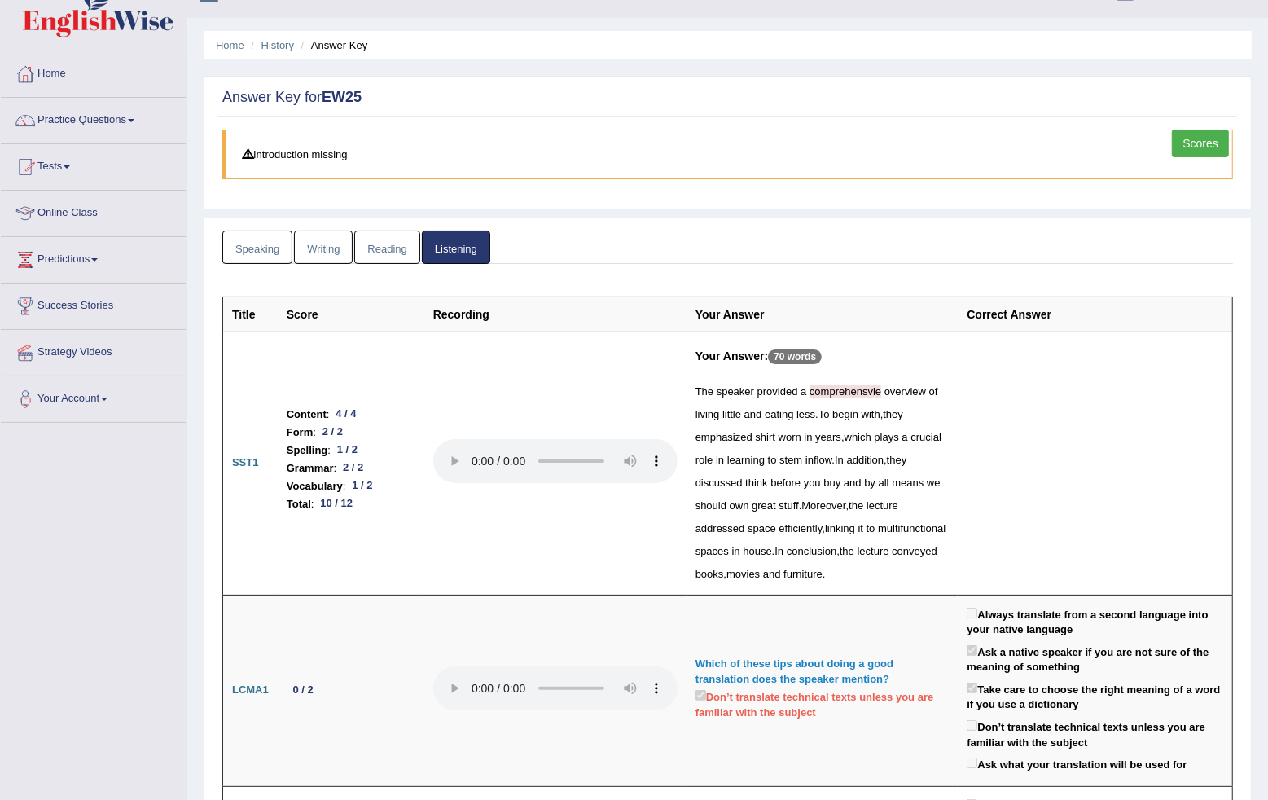
scroll to position [11, 0]
